Goal: Task Accomplishment & Management: Manage account settings

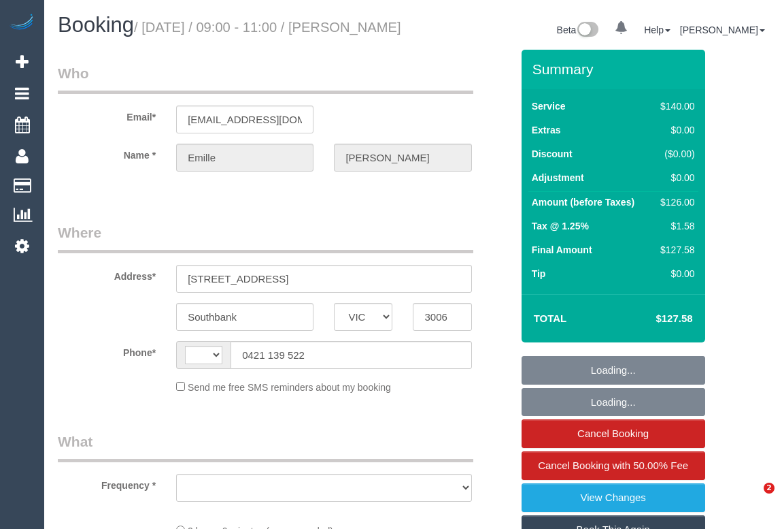
select select "VIC"
select select "object:294"
select select "string:stripe-pm_1QmkmF2GScqysDRViGzNvg6r"
select select "number:28"
select select "number:14"
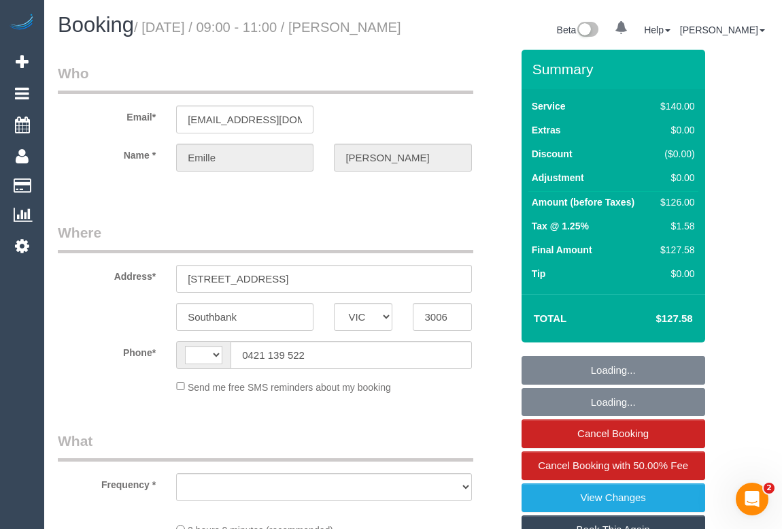
select select "number:18"
select select "number:36"
select select "number:33"
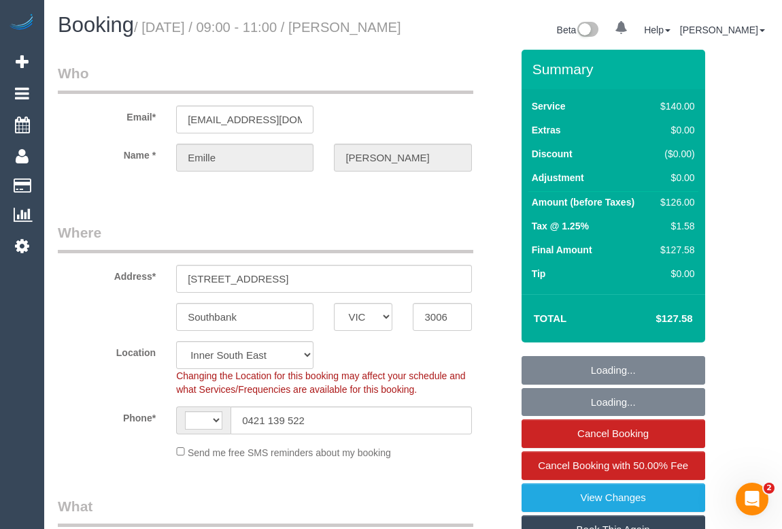
select select "string:AU"
select select "object:858"
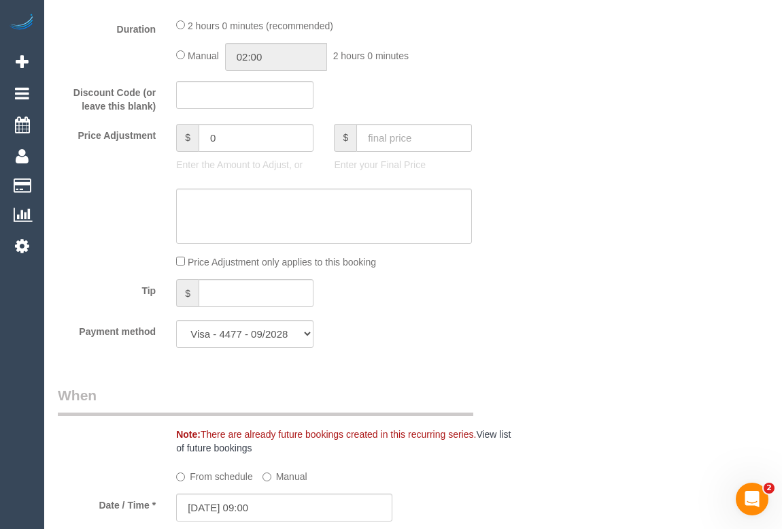
scroll to position [927, 0]
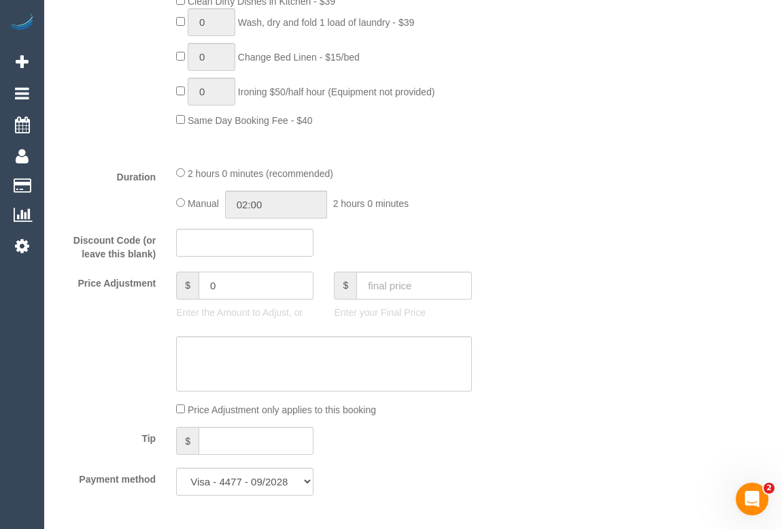
drag, startPoint x: 221, startPoint y: 303, endPoint x: 165, endPoint y: 301, distance: 55.8
click at [166, 301] on div "$ 0 Enter the Amount to Adjust, or" at bounding box center [245, 298] width 158 height 54
type input "-29"
click at [258, 380] on textarea at bounding box center [323, 364] width 295 height 56
drag, startPoint x: 258, startPoint y: 302, endPoint x: 146, endPoint y: 297, distance: 112.3
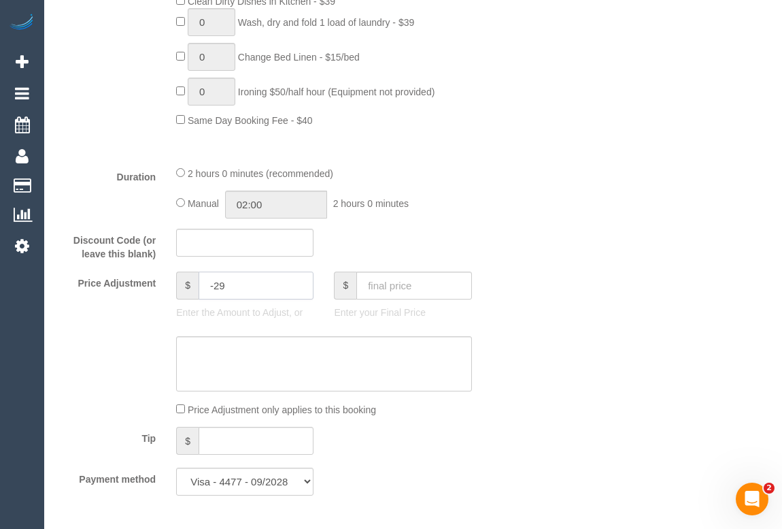
click at [146, 297] on div "Price Adjustment $ -29 Enter the Amount to Adjust, or $ Enter your Final Price" at bounding box center [285, 298] width 474 height 54
drag, startPoint x: 219, startPoint y: 295, endPoint x: 182, endPoint y: 297, distance: 37.5
click at [182, 297] on div "$ 0" at bounding box center [244, 285] width 137 height 28
type input "-29"
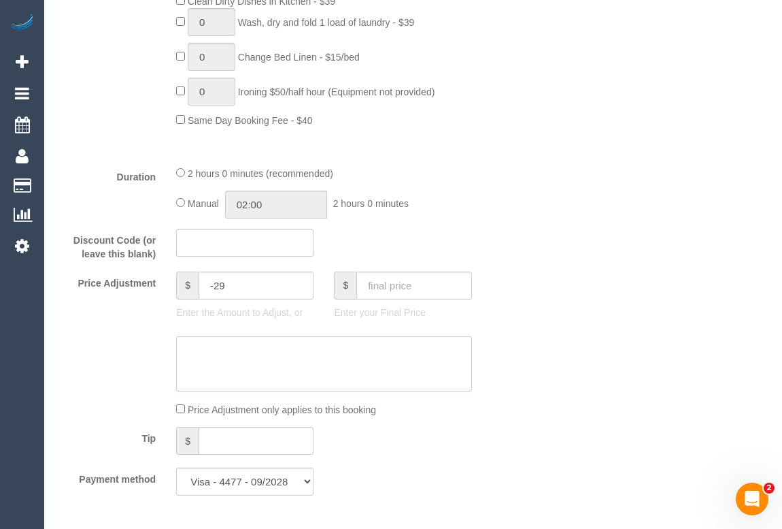
click at [252, 367] on textarea at bounding box center [323, 364] width 295 height 56
click at [244, 371] on textarea at bounding box center [323, 364] width 295 height 56
paste textarea "e was supposed to come between 9-11 but I had to go to an appointment and lock …"
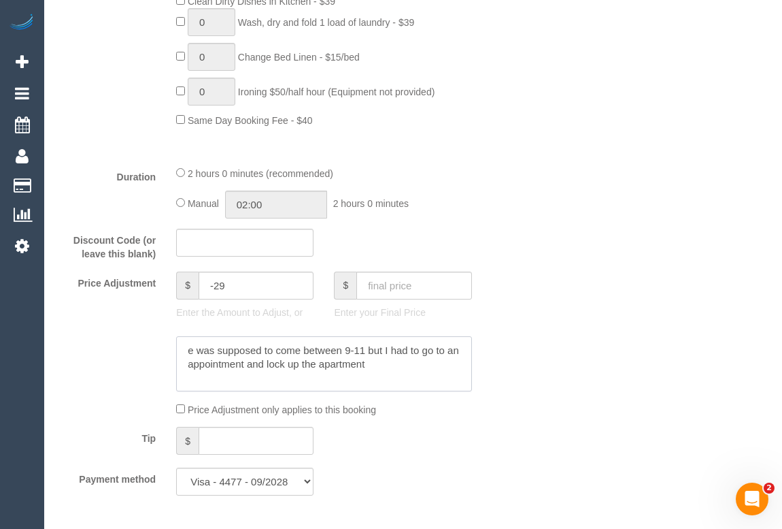
click at [188, 366] on textarea at bounding box center [323, 364] width 295 height 56
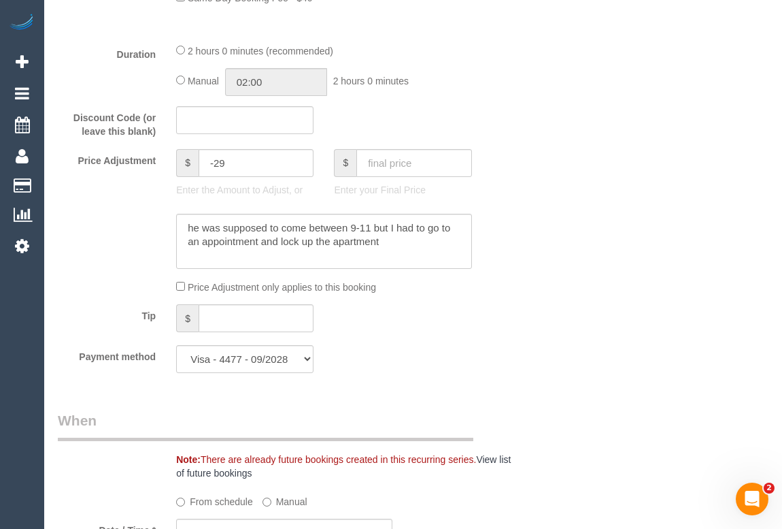
scroll to position [1051, 0]
click at [399, 265] on textarea at bounding box center [323, 240] width 295 height 56
click at [456, 252] on textarea at bounding box center [323, 240] width 295 height 56
drag, startPoint x: 381, startPoint y: 258, endPoint x: 182, endPoint y: 244, distance: 199.1
click at [182, 244] on textarea at bounding box center [323, 240] width 295 height 56
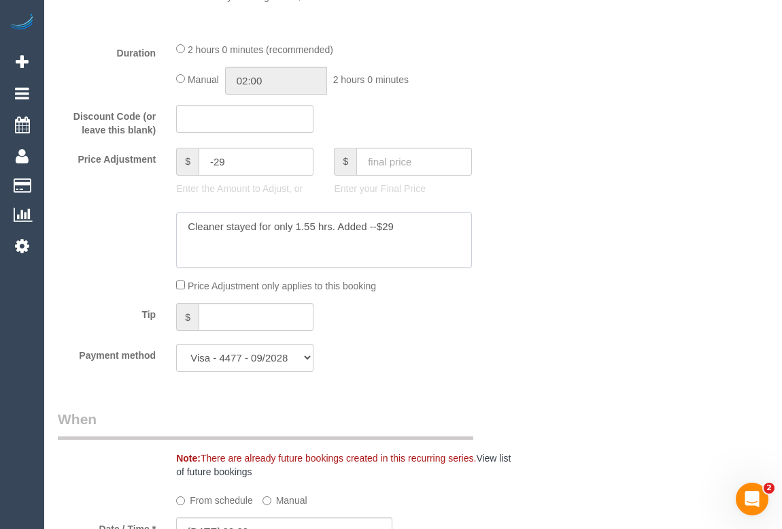
click at [312, 243] on textarea at bounding box center [323, 240] width 295 height 56
click at [397, 241] on textarea at bounding box center [323, 240] width 295 height 56
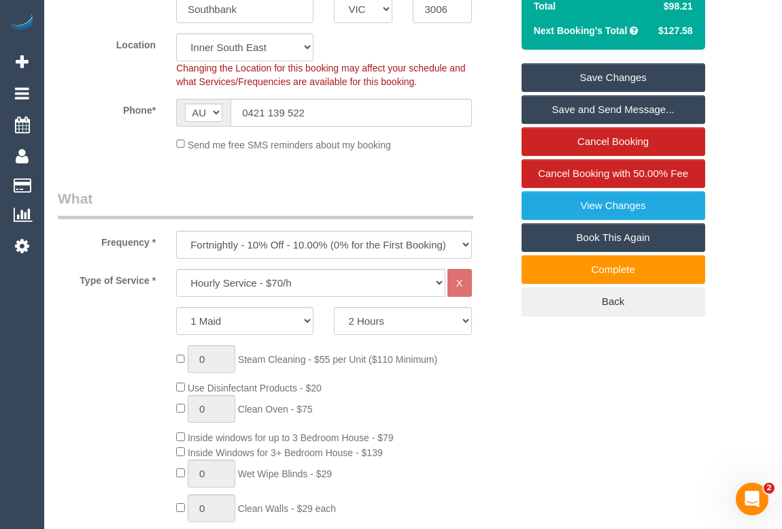
scroll to position [123, 0]
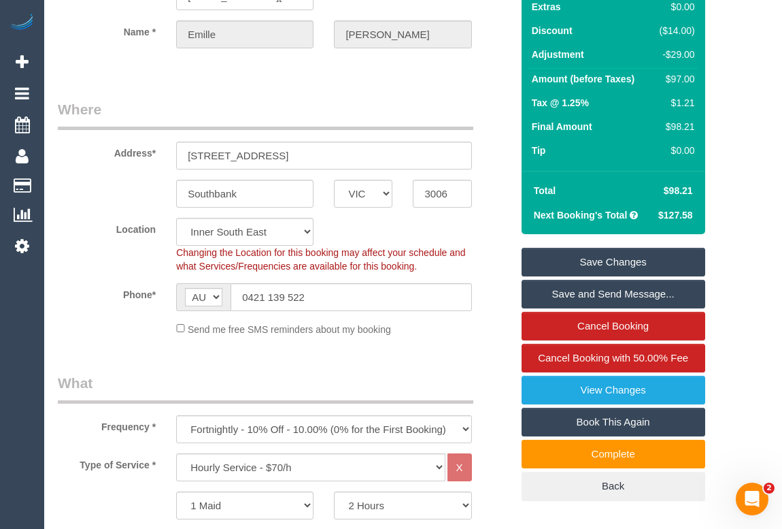
type textarea "Cleaner stayed for only 1.58 hrs. Added --$29 to compensate - OM"
click at [609, 276] on link "Save Changes" at bounding box center [614, 262] width 184 height 29
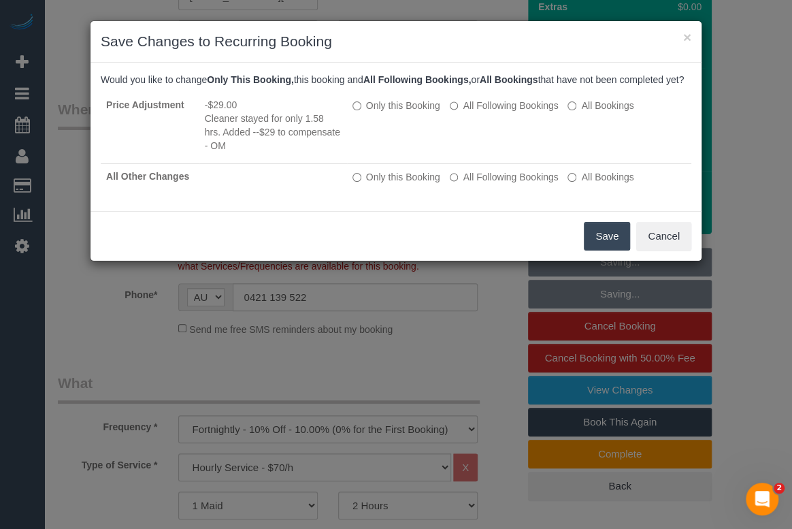
click at [605, 250] on button "Save" at bounding box center [607, 236] width 46 height 29
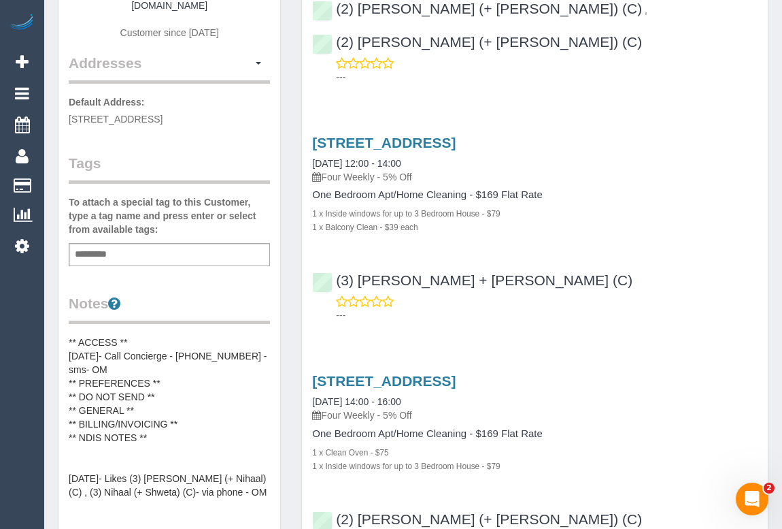
scroll to position [433, 0]
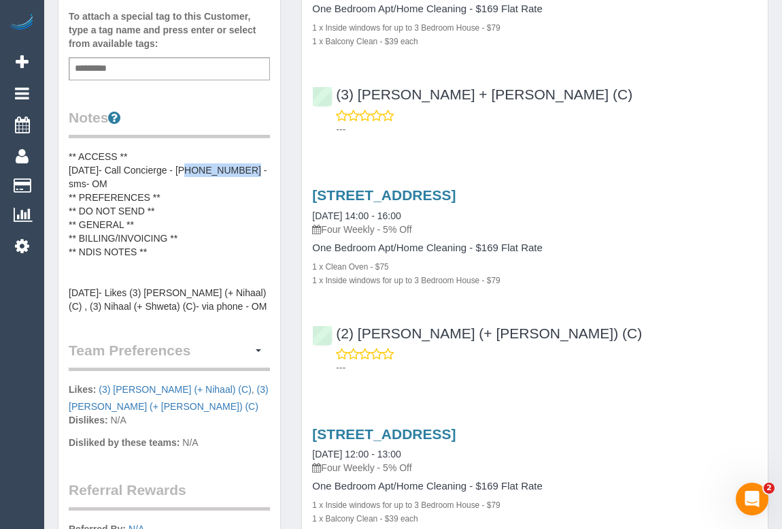
drag, startPoint x: 183, startPoint y: 165, endPoint x: 241, endPoint y: 167, distance: 57.9
click at [241, 167] on pre "** ACCESS ** 16/07/25- Call Concierge - 0448 197 529 - sms- OM ** PREFERENCES *…" at bounding box center [169, 231] width 201 height 163
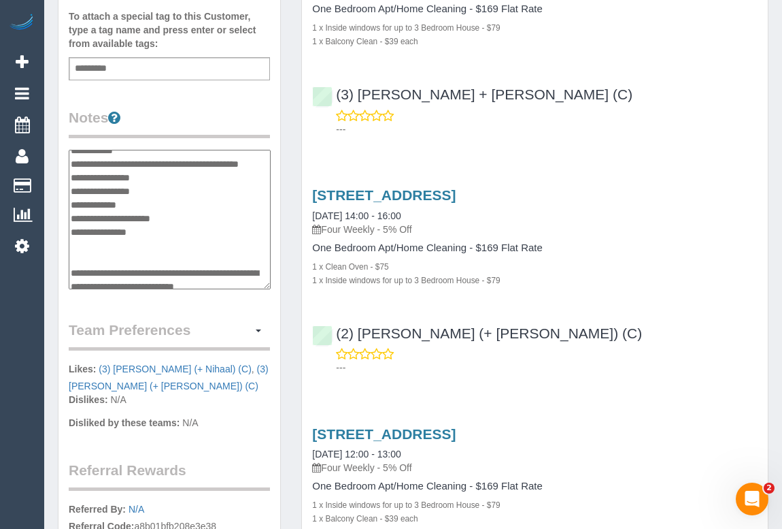
scroll to position [0, 0]
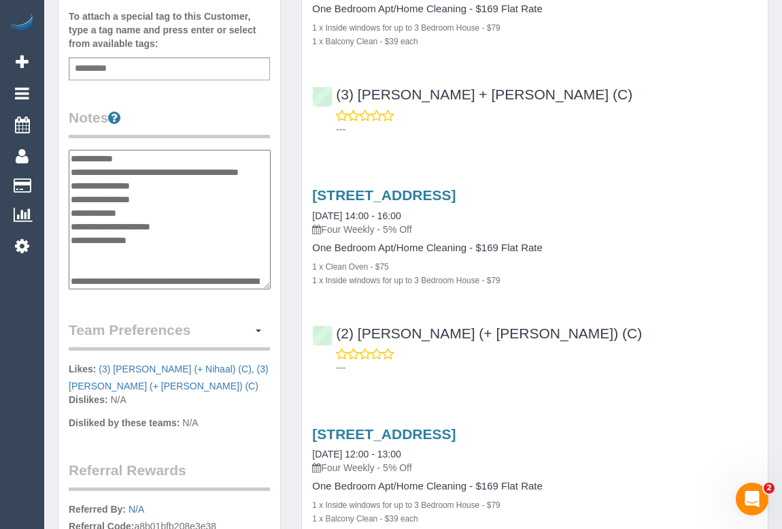
drag, startPoint x: 186, startPoint y: 168, endPoint x: 244, endPoint y: 167, distance: 58.5
click at [244, 167] on textarea "**********" at bounding box center [170, 220] width 202 height 140
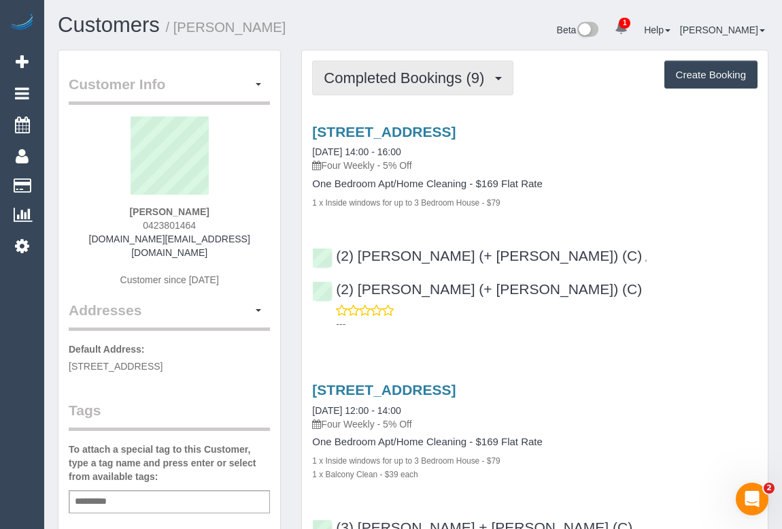
drag, startPoint x: 434, startPoint y: 73, endPoint x: 434, endPoint y: 84, distance: 11.6
click at [433, 72] on span "Completed Bookings (9)" at bounding box center [407, 77] width 167 height 17
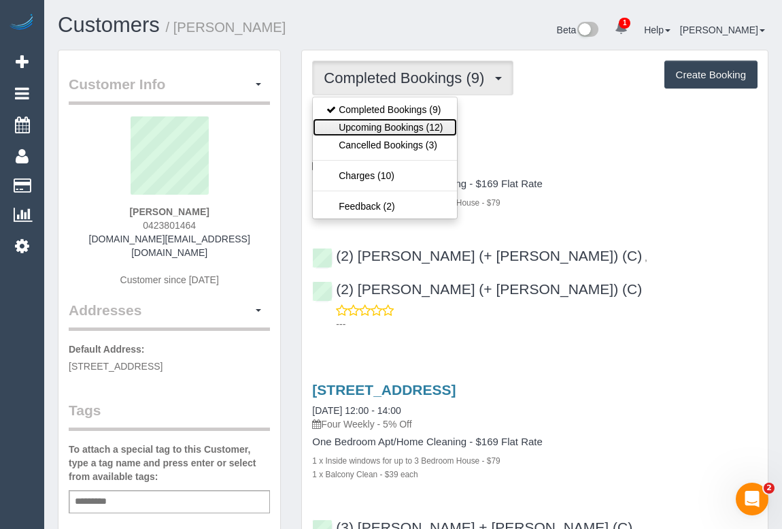
click at [422, 120] on link "Upcoming Bookings (12)" at bounding box center [385, 127] width 144 height 18
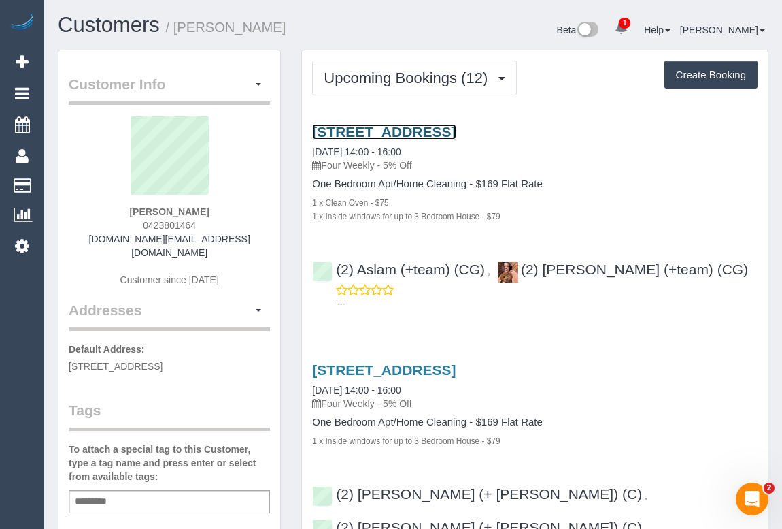
click at [453, 132] on link "1712/35 Spring Street, Melbourne, VIC 3000" at bounding box center [384, 132] width 144 height 16
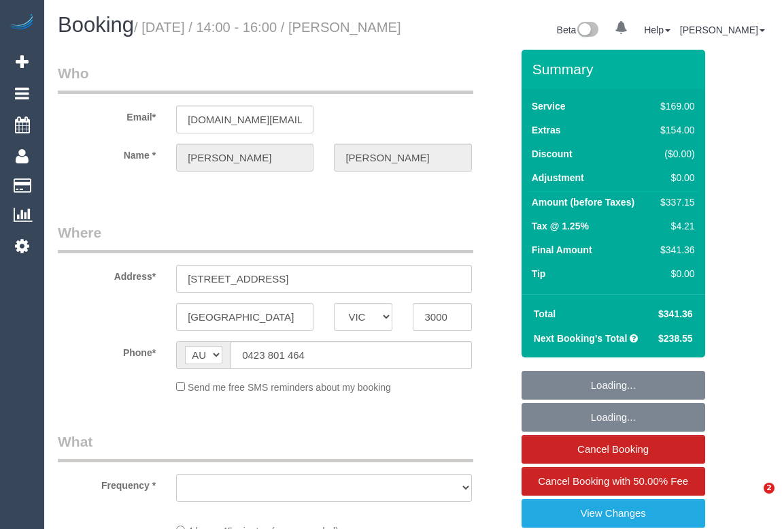
select select "VIC"
select select "string:stripe-pm_1QlVLd2GScqysDRVpN2cy1Ds"
select select "number:28"
select select "number:14"
select select "number:20"
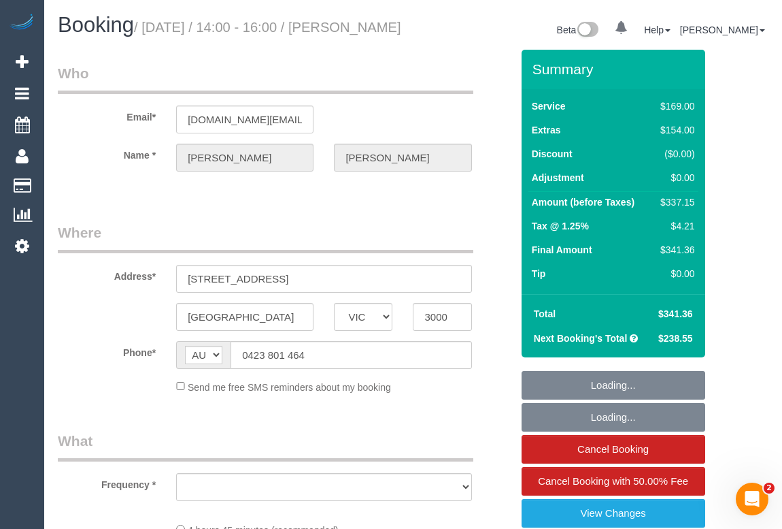
select select "number:24"
select select "number:34"
select select "number:26"
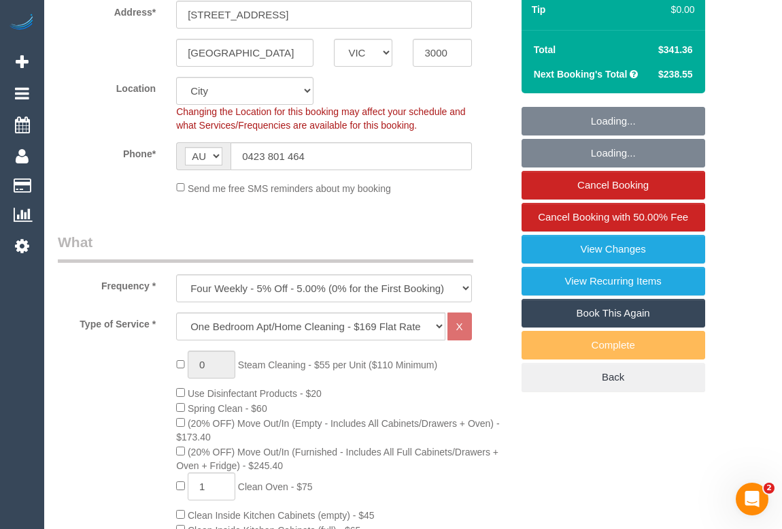
select select "object:1260"
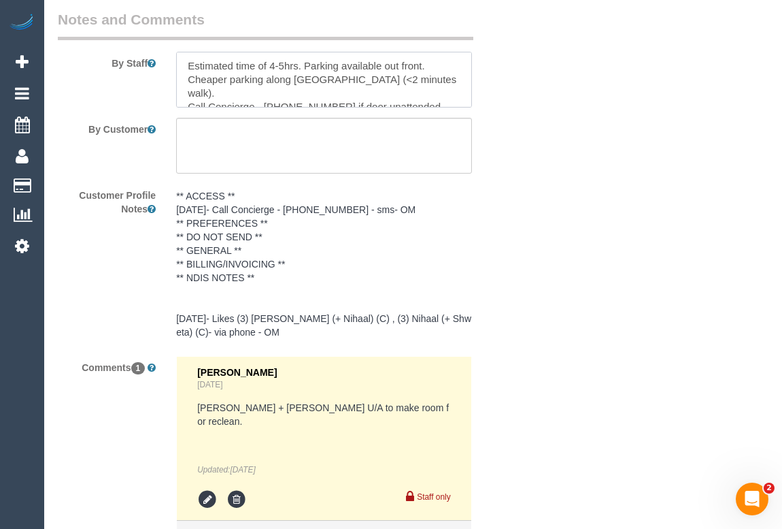
scroll to position [2441, 0]
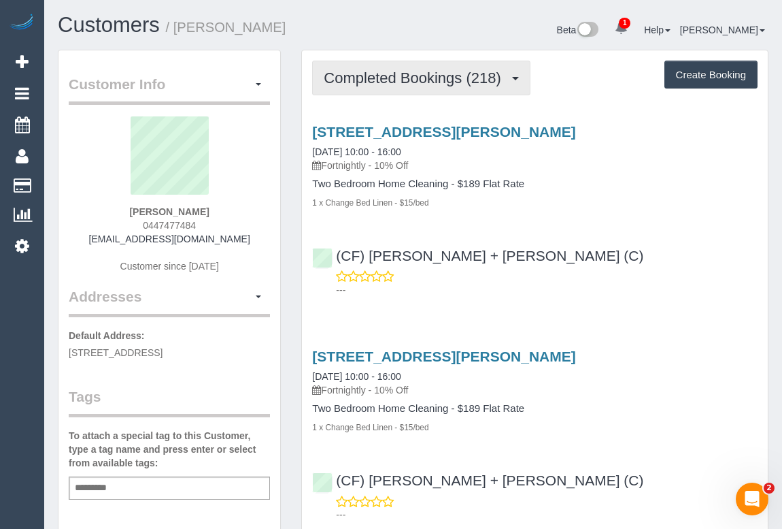
click at [405, 82] on span "Completed Bookings (218)" at bounding box center [416, 77] width 184 height 17
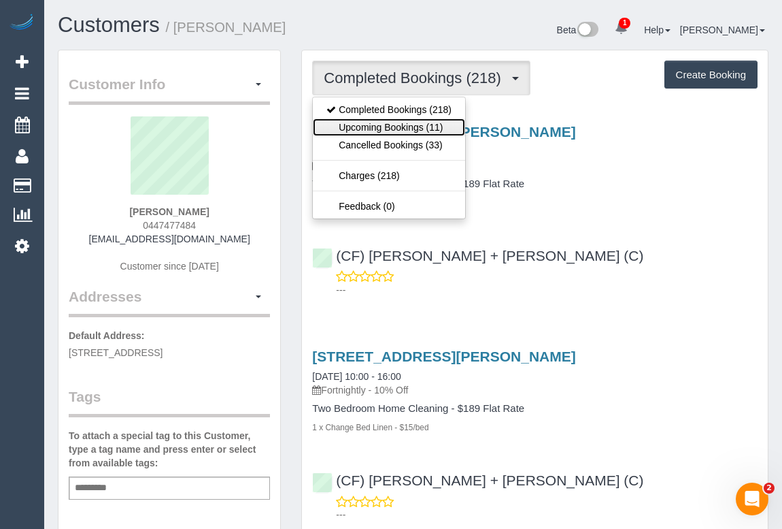
click at [396, 119] on link "Upcoming Bookings (11)" at bounding box center [389, 127] width 152 height 18
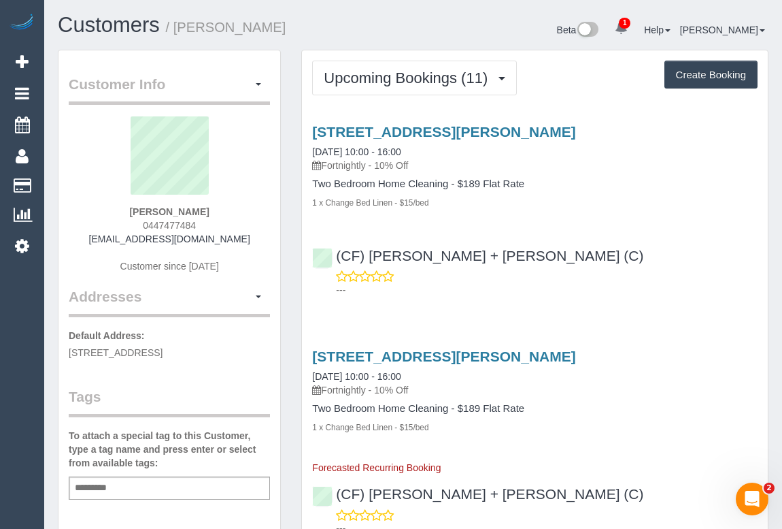
drag, startPoint x: 135, startPoint y: 211, endPoint x: 220, endPoint y: 211, distance: 84.3
click at [220, 211] on div "Daniel Grieff 0447477484 danieljames7319@hotmail.com Customer since 2015" at bounding box center [169, 201] width 201 height 170
drag, startPoint x: 531, startPoint y: 257, endPoint x: 337, endPoint y: 254, distance: 193.9
click at [337, 254] on div "(CF) James + Bela (C) ---" at bounding box center [535, 266] width 466 height 61
copy link "(CF) James + Bela (C)"
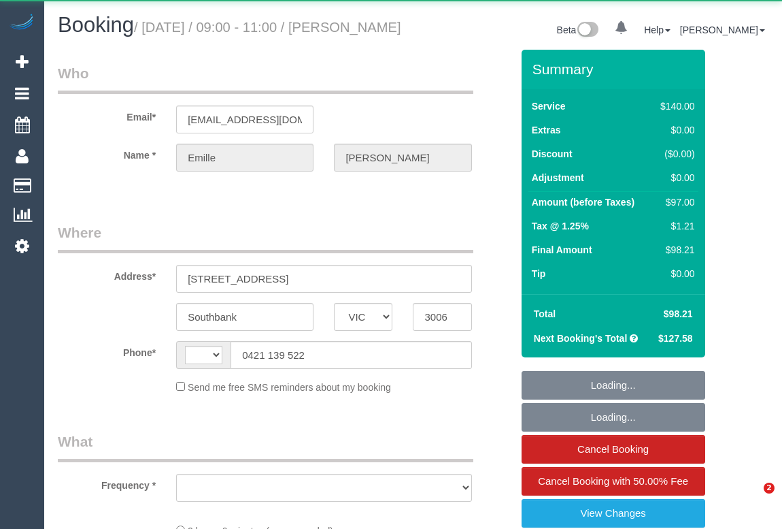
select select "VIC"
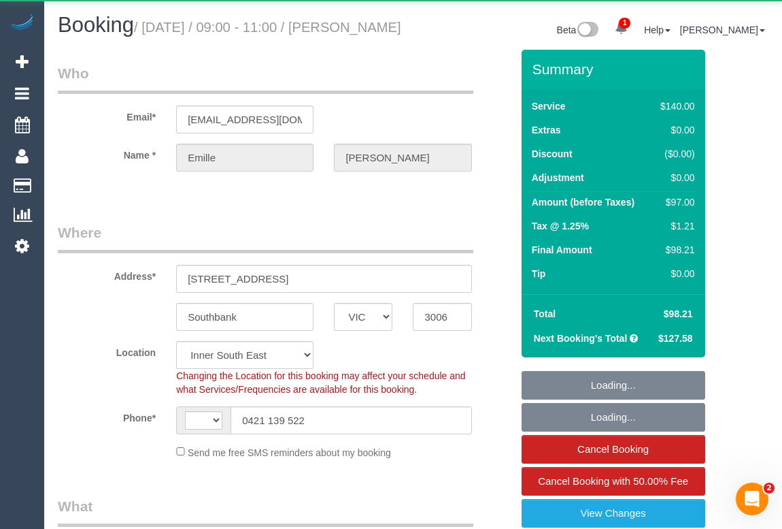
select select "string:AU"
select select "string:stripe-pm_1QmkmF2GScqysDRViGzNvg6r"
select select "number:28"
select select "number:14"
select select "number:18"
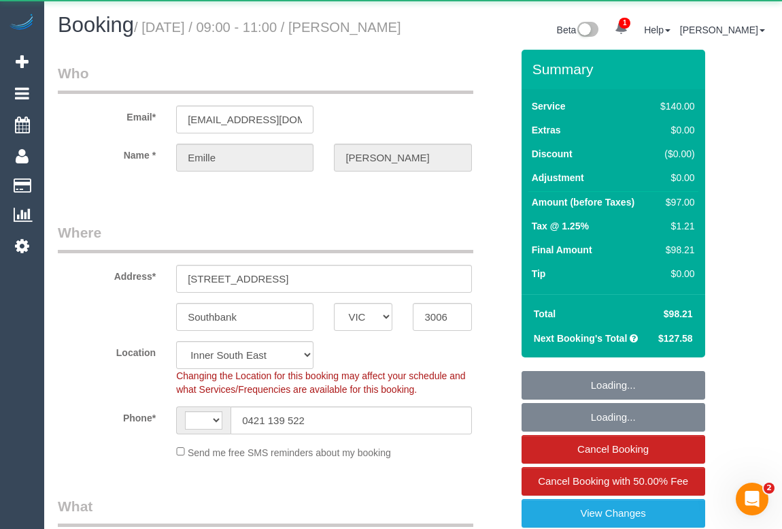
select select "number:36"
select select "number:33"
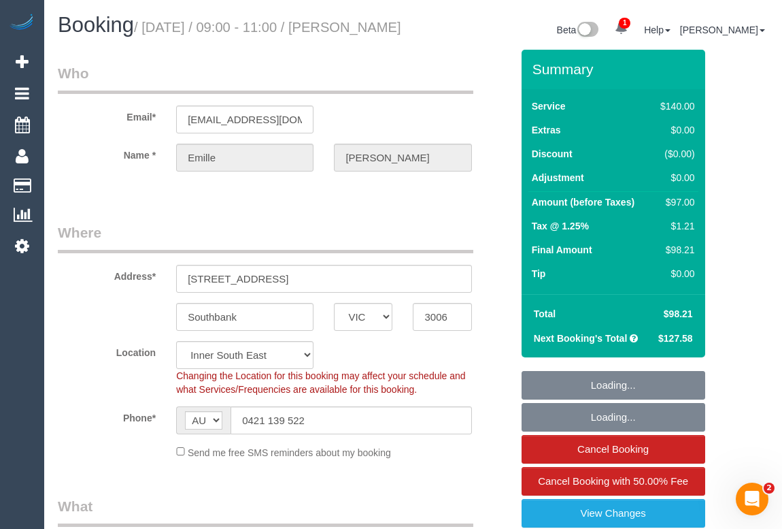
select select "object:1456"
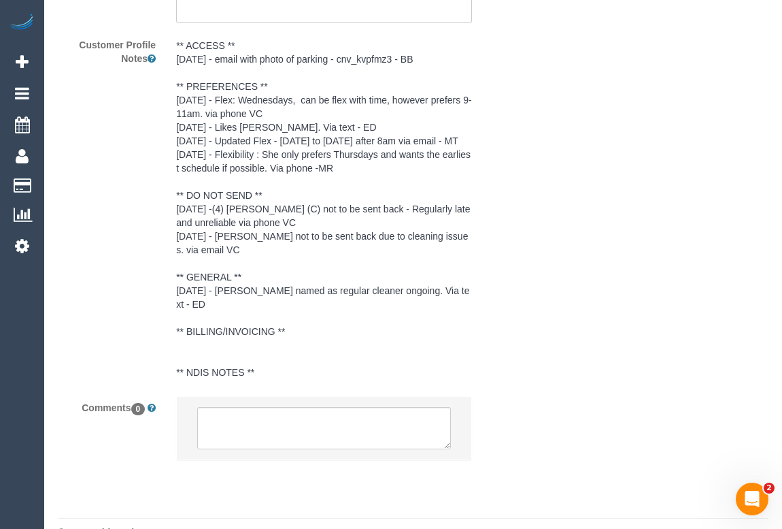
scroll to position [2637, 0]
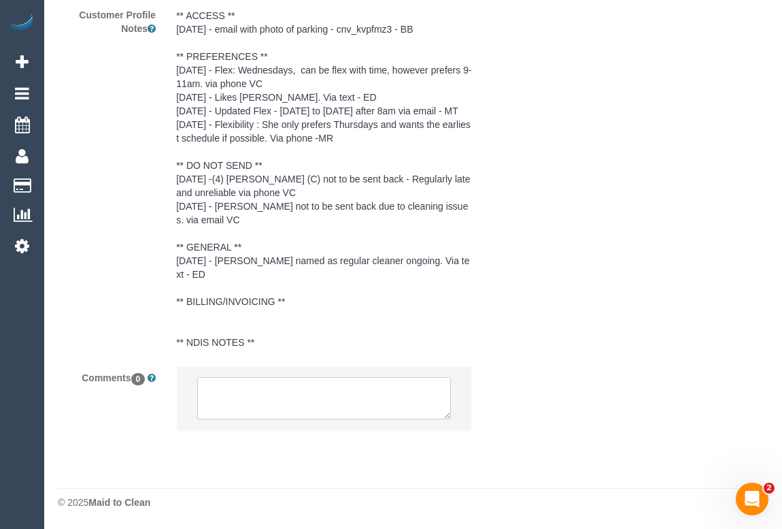
click at [273, 395] on textarea at bounding box center [323, 398] width 253 height 42
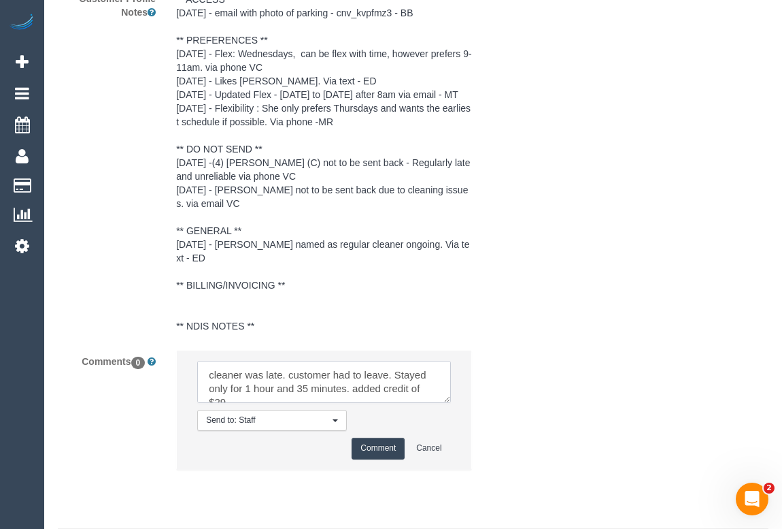
scroll to position [5, 0]
type textarea "cleaner was late. customer had to leave. Stayed only for 1 hour and 35 minutes.…"
click at [375, 458] on button "Comment" at bounding box center [378, 447] width 53 height 21
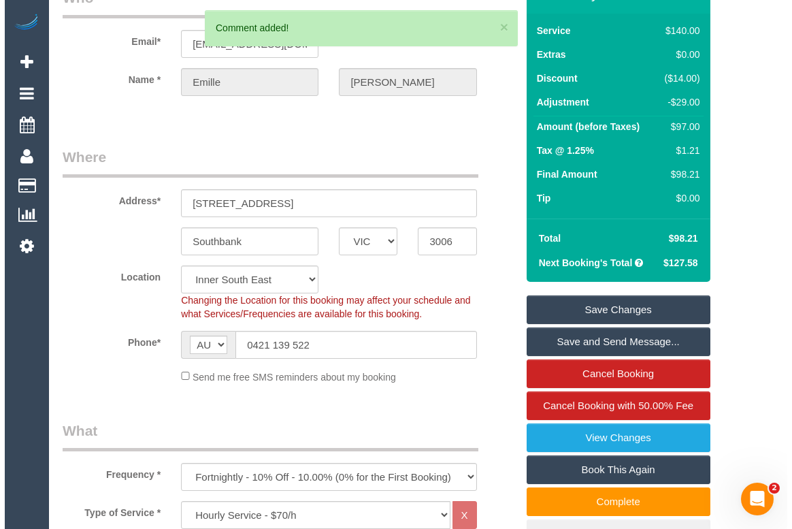
scroll to position [0, 0]
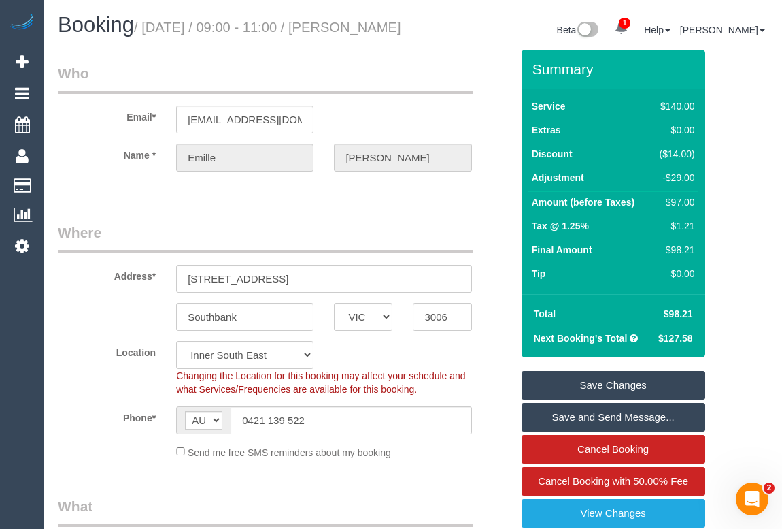
click at [622, 398] on link "Save Changes" at bounding box center [614, 385] width 184 height 29
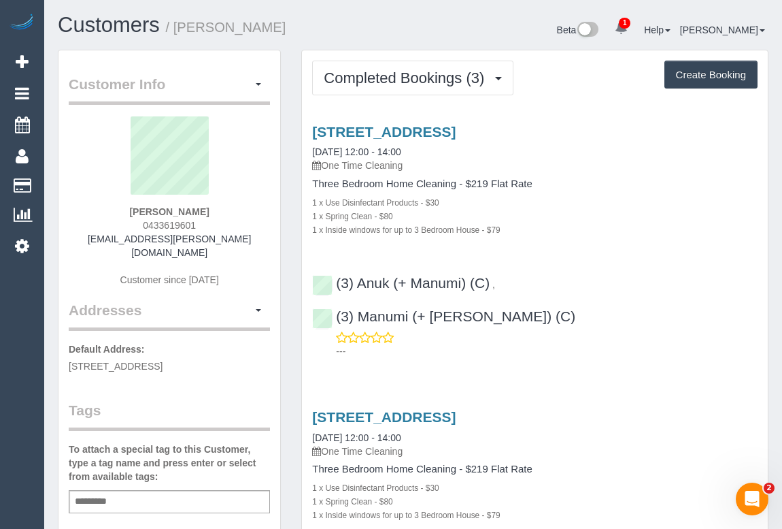
drag, startPoint x: 135, startPoint y: 223, endPoint x: 211, endPoint y: 224, distance: 76.2
click at [211, 224] on div "[PERSON_NAME] 0433619601 [EMAIL_ADDRESS][PERSON_NAME][DOMAIN_NAME] Customer sin…" at bounding box center [169, 208] width 201 height 184
copy span "0433619601"
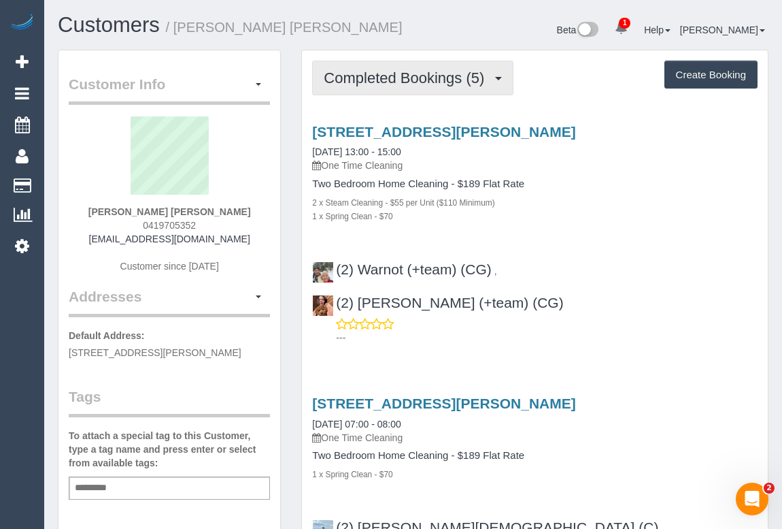
click at [399, 86] on button "Completed Bookings (5)" at bounding box center [412, 78] width 201 height 35
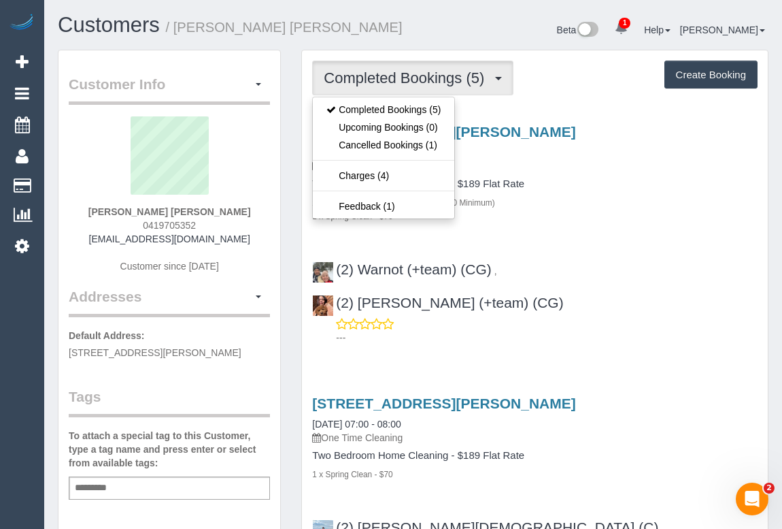
click at [571, 190] on h4 "Two Bedroom Home Cleaning - $189 Flat Rate" at bounding box center [535, 184] width 446 height 12
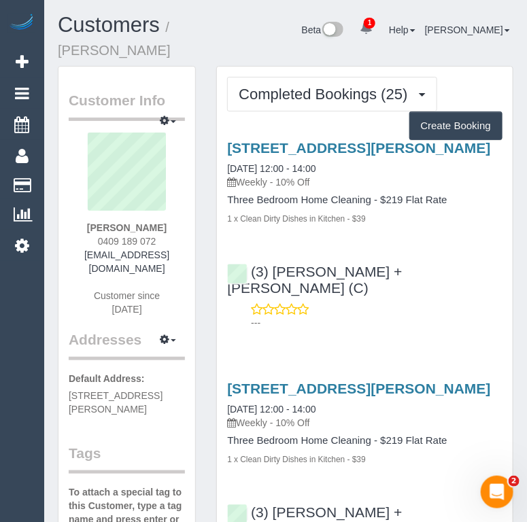
click at [430, 303] on div "---" at bounding box center [364, 316] width 275 height 27
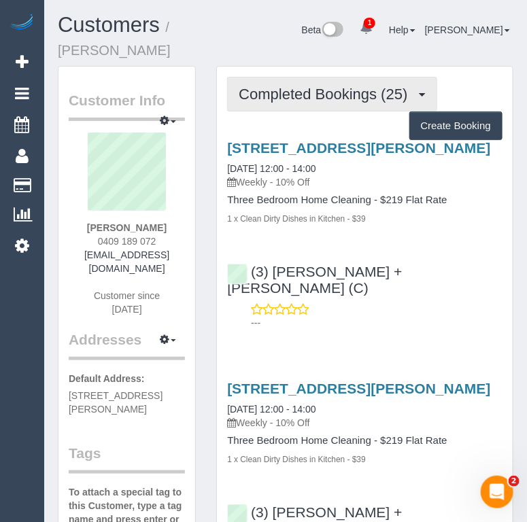
click at [307, 98] on span "Completed Bookings (25)" at bounding box center [326, 94] width 175 height 17
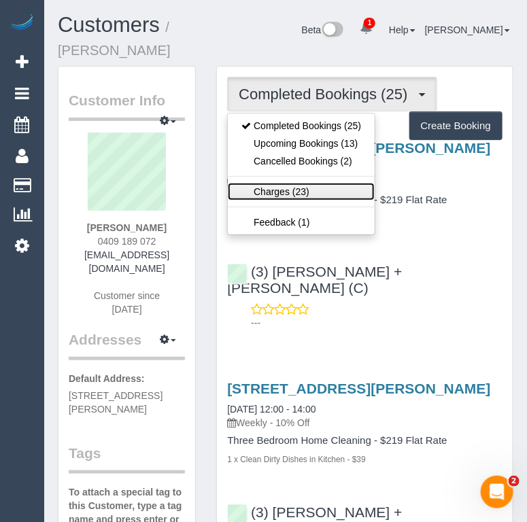
click at [281, 192] on link "Charges (23)" at bounding box center [301, 192] width 147 height 18
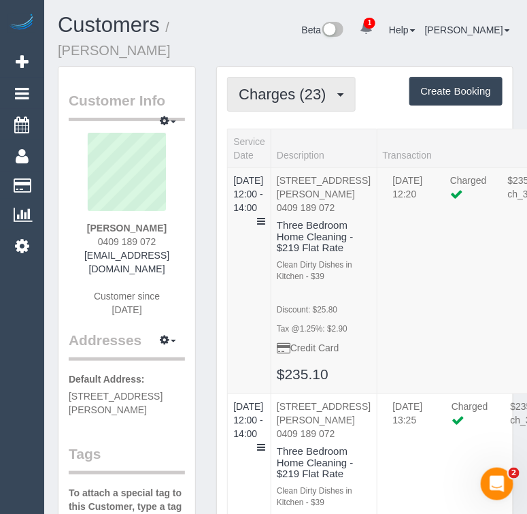
click at [281, 99] on span "Charges (23)" at bounding box center [286, 94] width 94 height 17
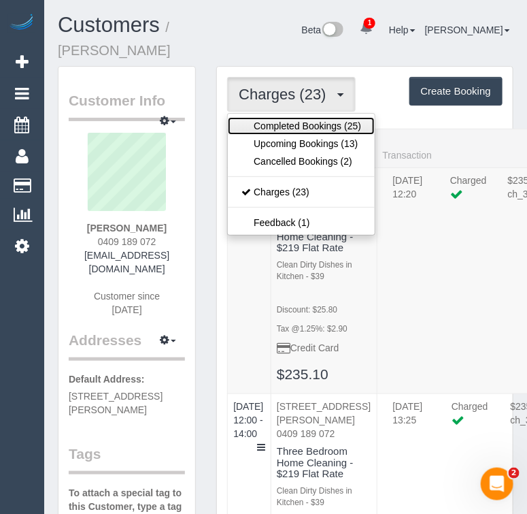
click at [275, 129] on link "Completed Bookings (25)" at bounding box center [301, 126] width 147 height 18
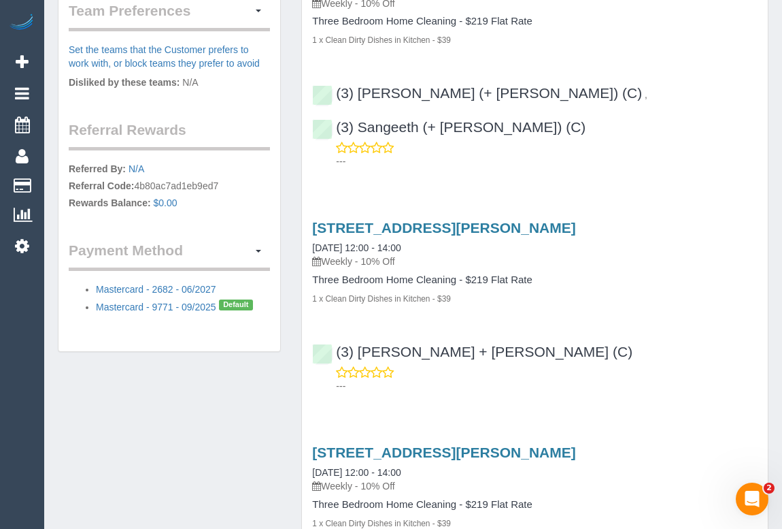
scroll to position [618, 0]
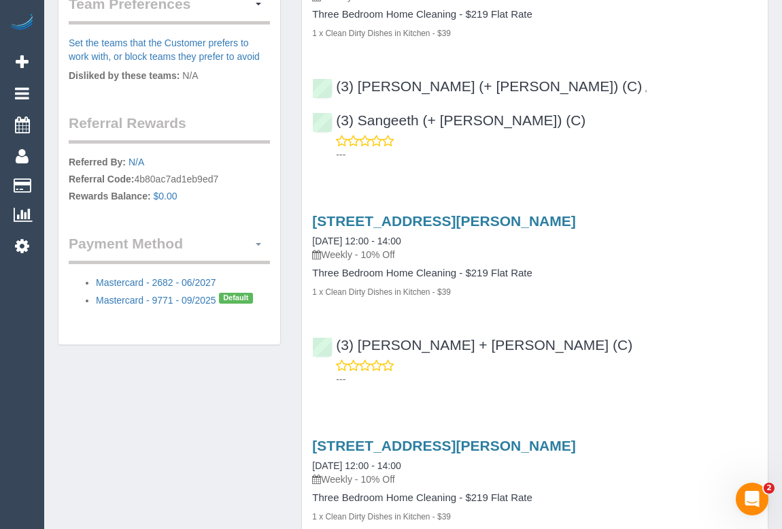
click at [259, 243] on span "button" at bounding box center [258, 244] width 5 height 3
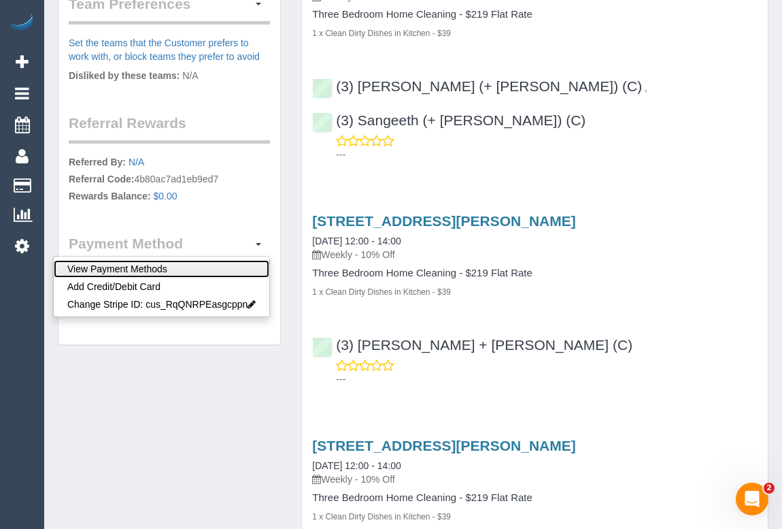
click at [155, 264] on link "View Payment Methods" at bounding box center [162, 269] width 216 height 18
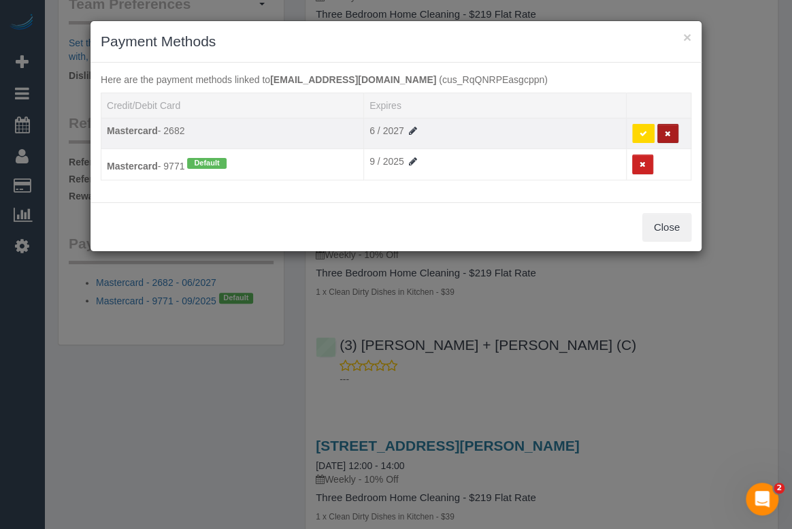
click at [665, 135] on icon at bounding box center [668, 133] width 6 height 7
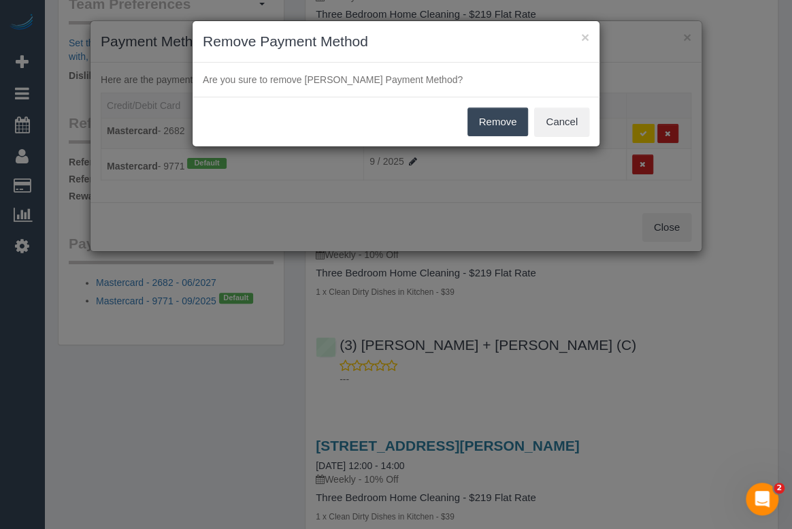
click at [500, 122] on button "Remove" at bounding box center [497, 121] width 61 height 29
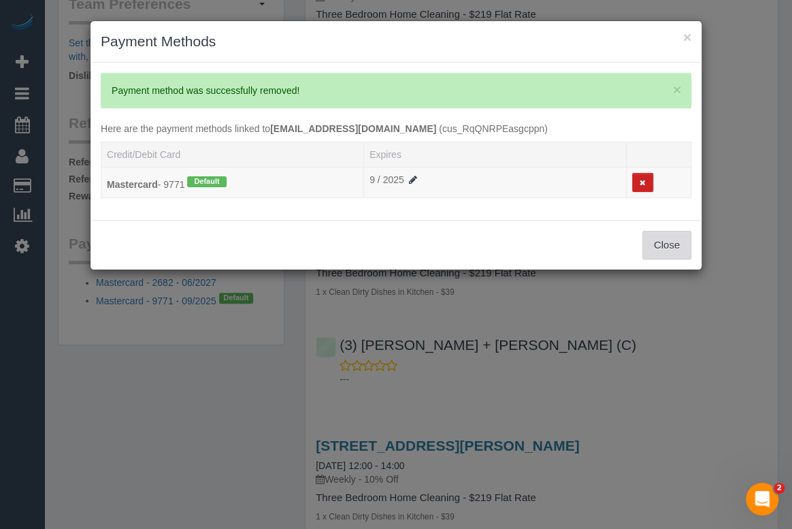
click at [654, 248] on button "Close" at bounding box center [666, 245] width 49 height 29
